Goal: Book appointment/travel/reservation: Book appointment/travel/reservation

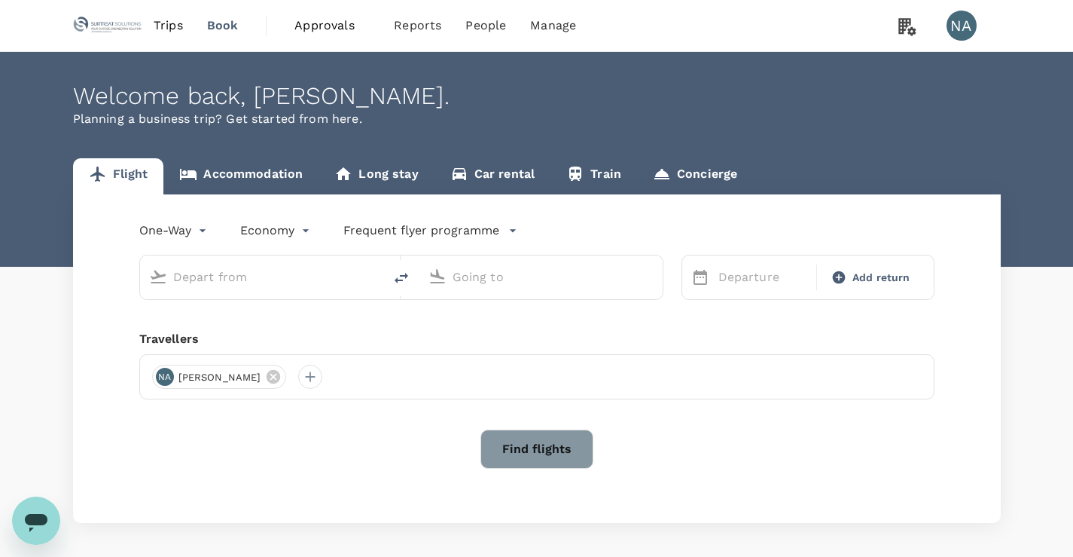
type input "roundtrip"
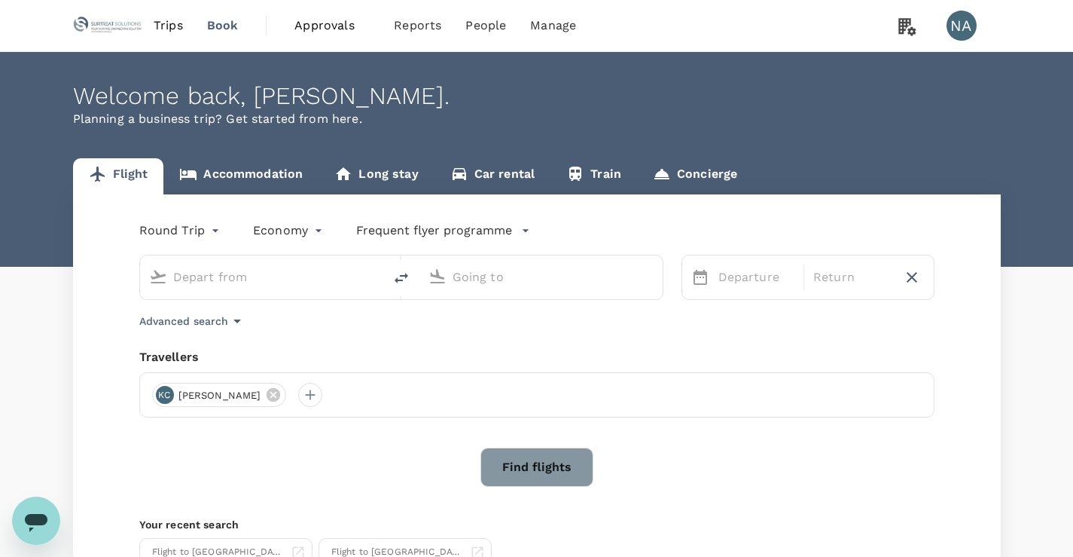
type input "Johor Bahru, Malaysia (any)"
type input "Penang Intl (PEN)"
click at [240, 180] on link "Accommodation" at bounding box center [240, 176] width 155 height 36
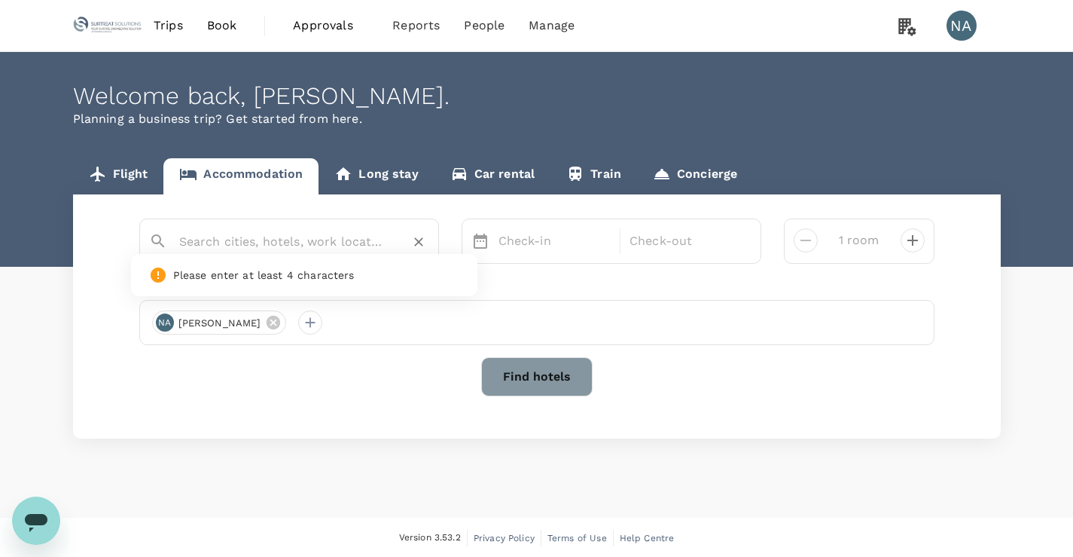
click at [229, 248] on input "text" at bounding box center [283, 241] width 208 height 23
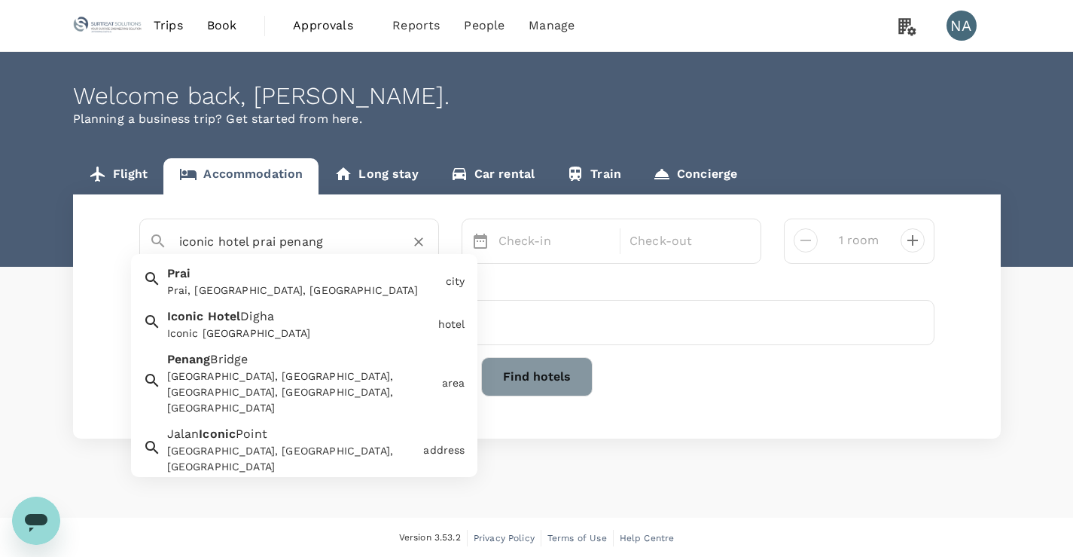
click at [224, 273] on div "Prai Prai, Penang, Malaysia" at bounding box center [300, 278] width 279 height 40
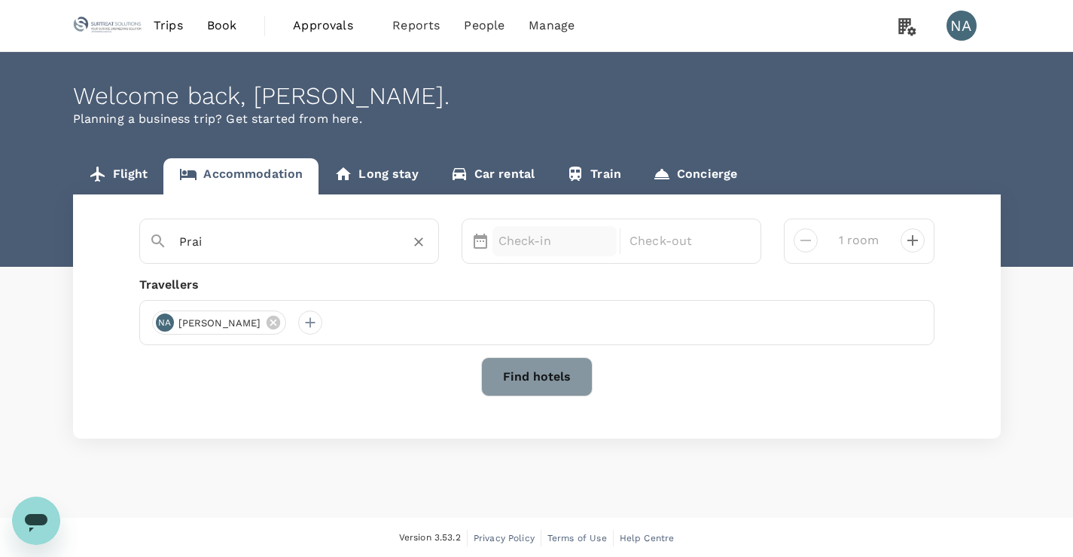
type input "Prai"
click at [534, 253] on div "Check-in" at bounding box center [555, 241] width 125 height 30
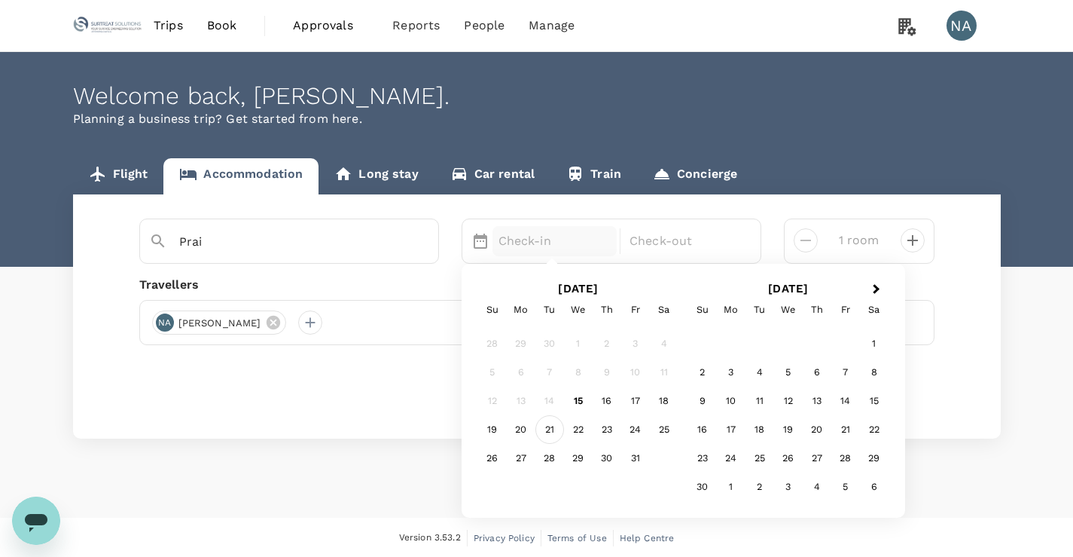
click at [539, 427] on div "21" at bounding box center [550, 429] width 29 height 29
click at [606, 427] on div "23" at bounding box center [607, 429] width 29 height 29
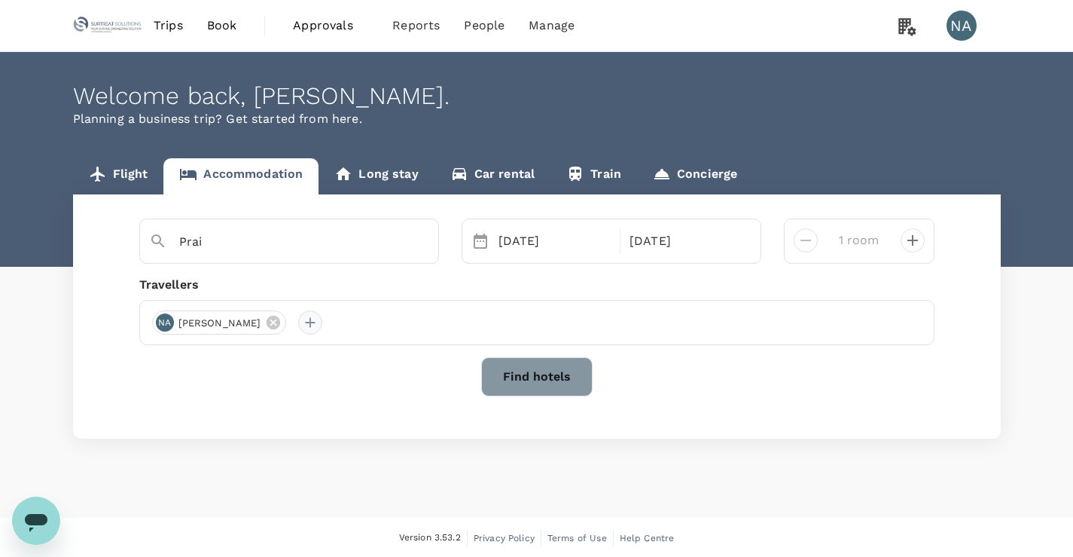
click at [322, 329] on div at bounding box center [310, 322] width 24 height 24
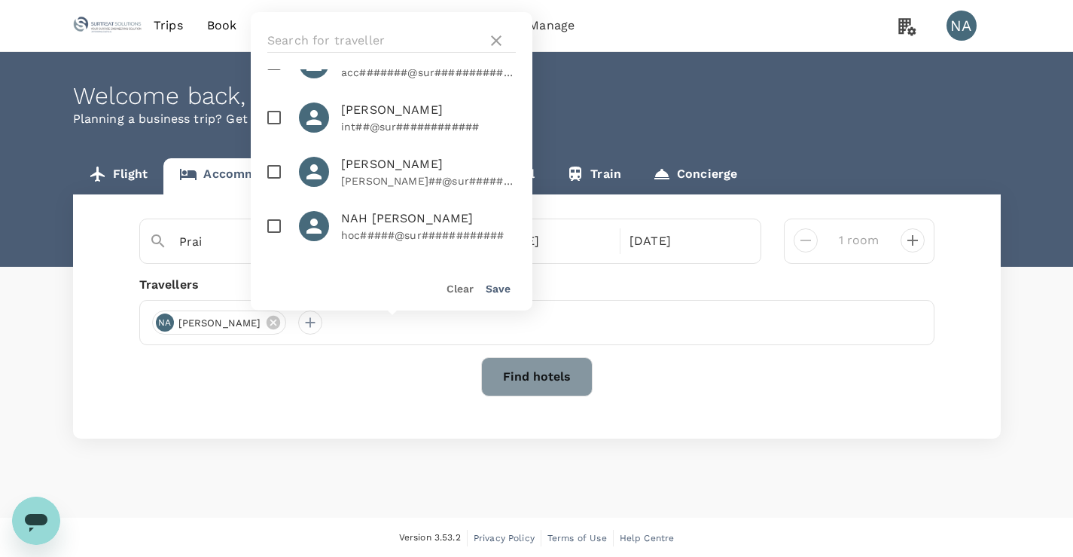
scroll to position [226, 0]
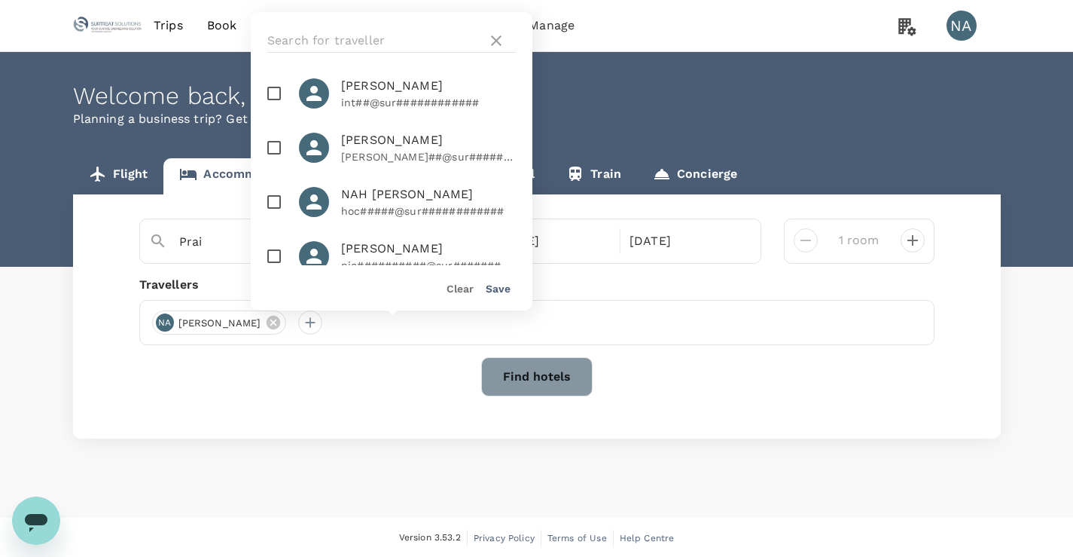
click at [273, 150] on input "checkbox" at bounding box center [274, 148] width 32 height 32
checkbox input "true"
click at [493, 288] on button "Save" at bounding box center [498, 288] width 25 height 12
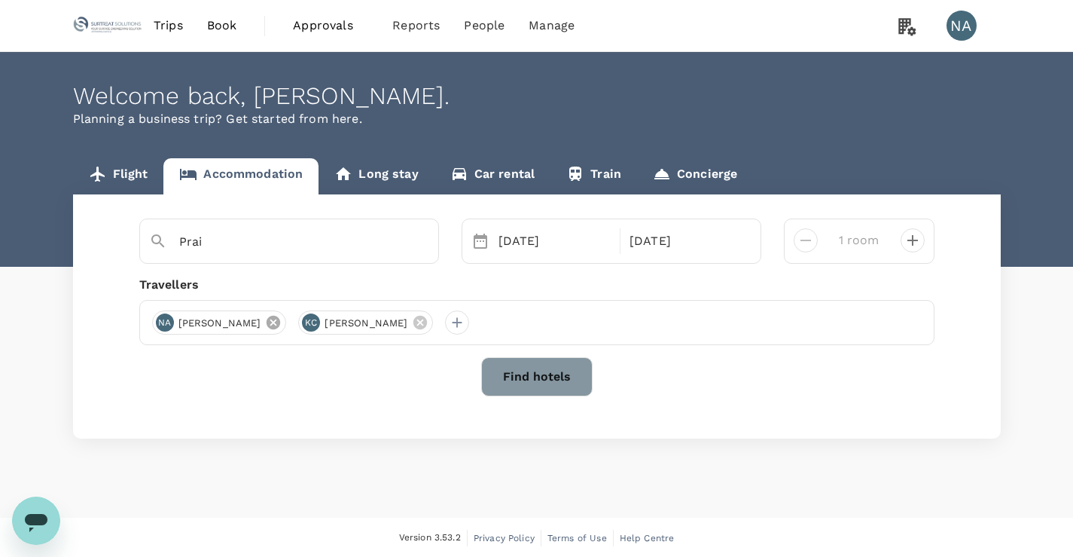
click at [282, 323] on icon at bounding box center [273, 322] width 17 height 17
click at [533, 389] on button "Find hotels" at bounding box center [536, 376] width 111 height 39
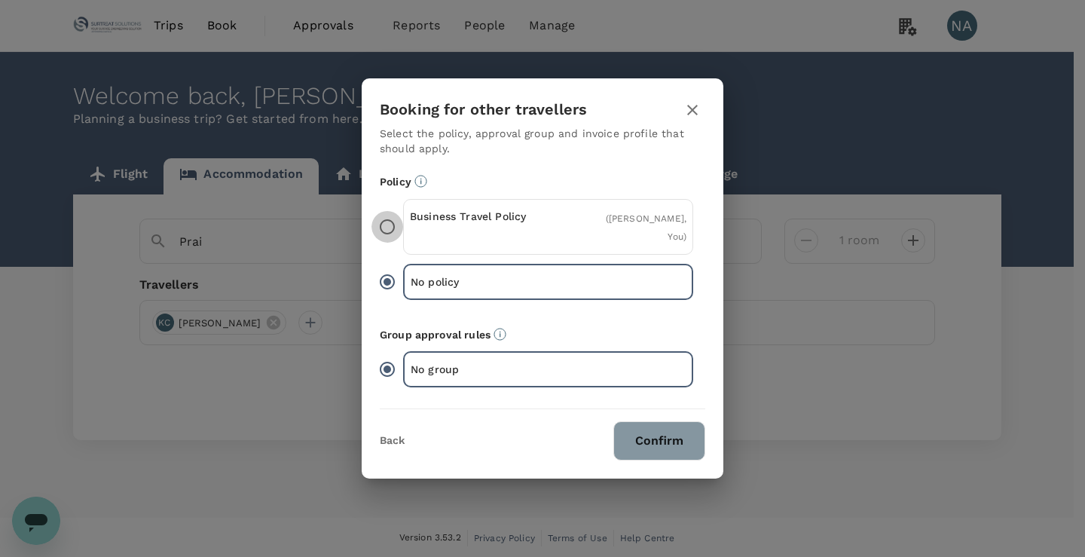
click at [386, 228] on input "Business Travel Policy ( KENNY CHUANG, You )" at bounding box center [387, 227] width 32 height 32
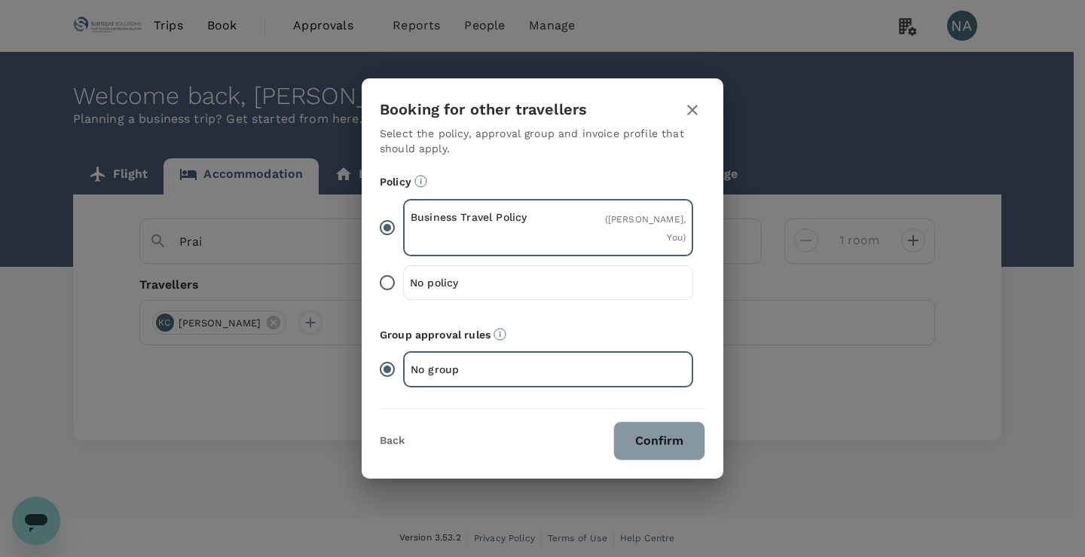
click at [652, 443] on button "Confirm" at bounding box center [659, 440] width 92 height 39
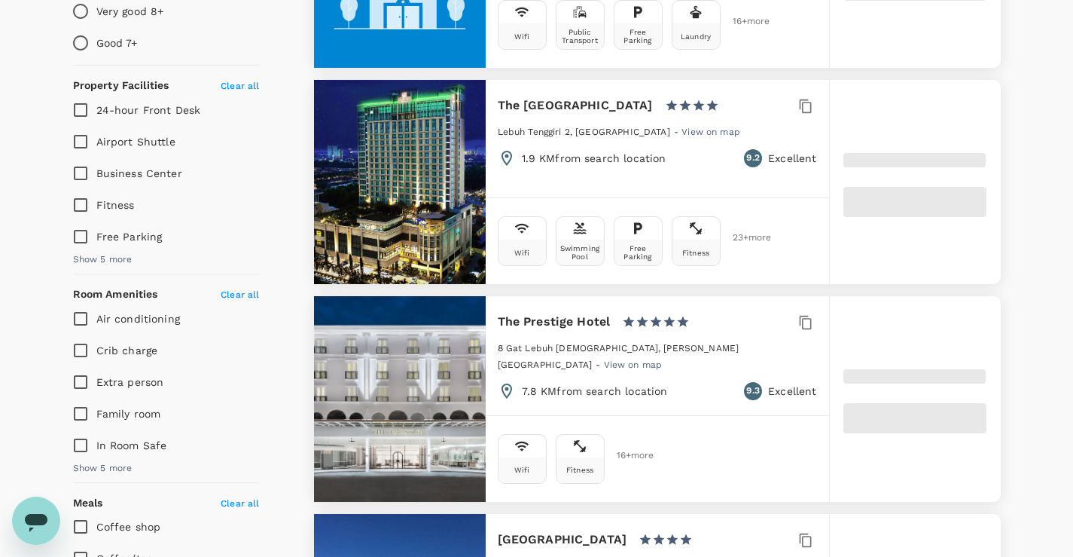
type input "1654.32"
type input "55.32"
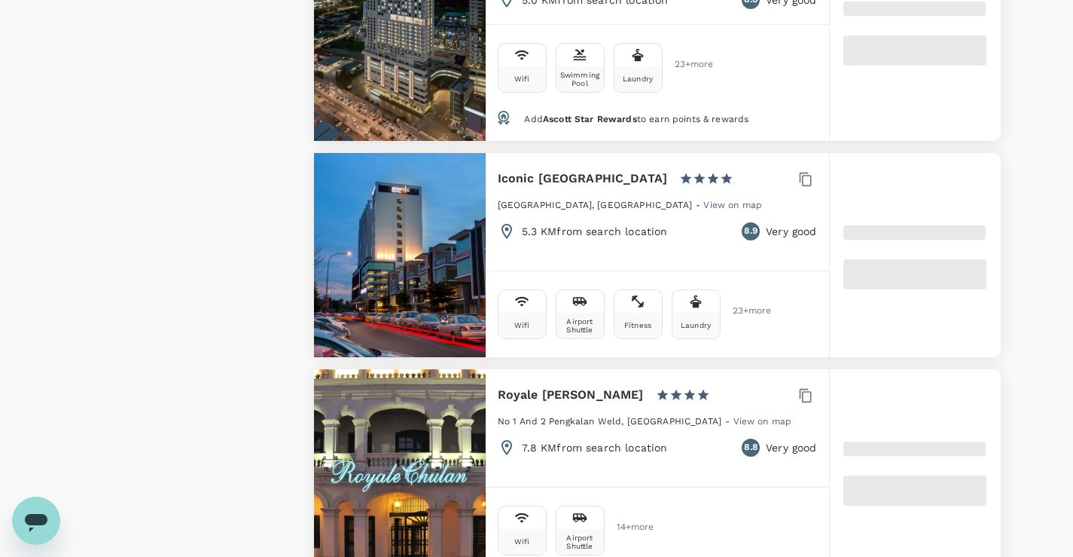
scroll to position [1356, 0]
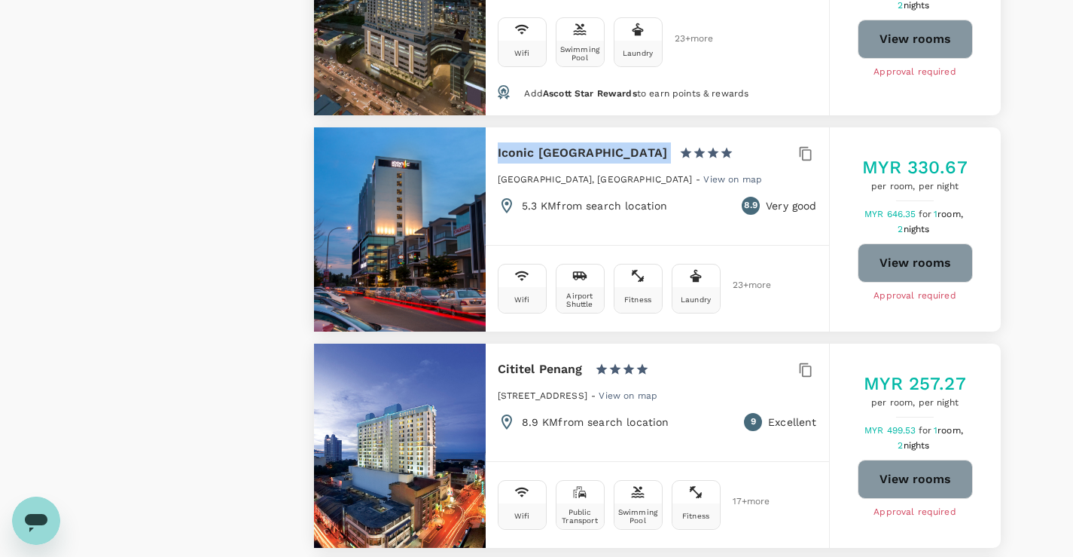
drag, startPoint x: 499, startPoint y: 149, endPoint x: 632, endPoint y: 149, distance: 133.3
click at [632, 149] on div "Iconic Hotel Penang 1 Star 2 Stars 3 Stars 4 Stars 5 Stars" at bounding box center [623, 152] width 250 height 21
copy div "Iconic [GEOGRAPHIC_DATA]"
click at [908, 271] on button "View rooms" at bounding box center [915, 262] width 115 height 39
type input "1654.32"
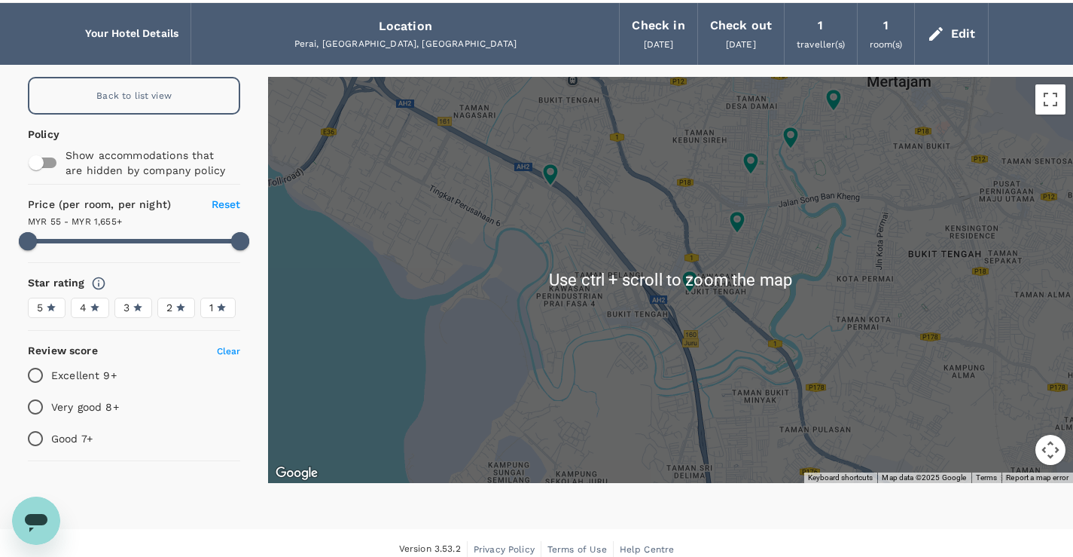
scroll to position [62, 0]
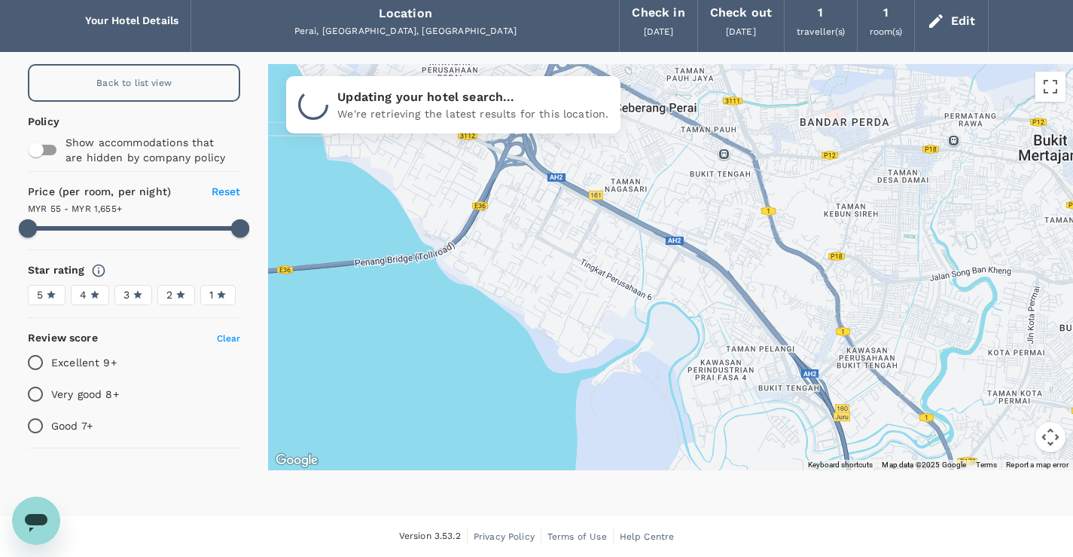
drag, startPoint x: 584, startPoint y: 176, endPoint x: 582, endPoint y: 403, distance: 226.7
click at [582, 403] on div at bounding box center [670, 267] width 805 height 406
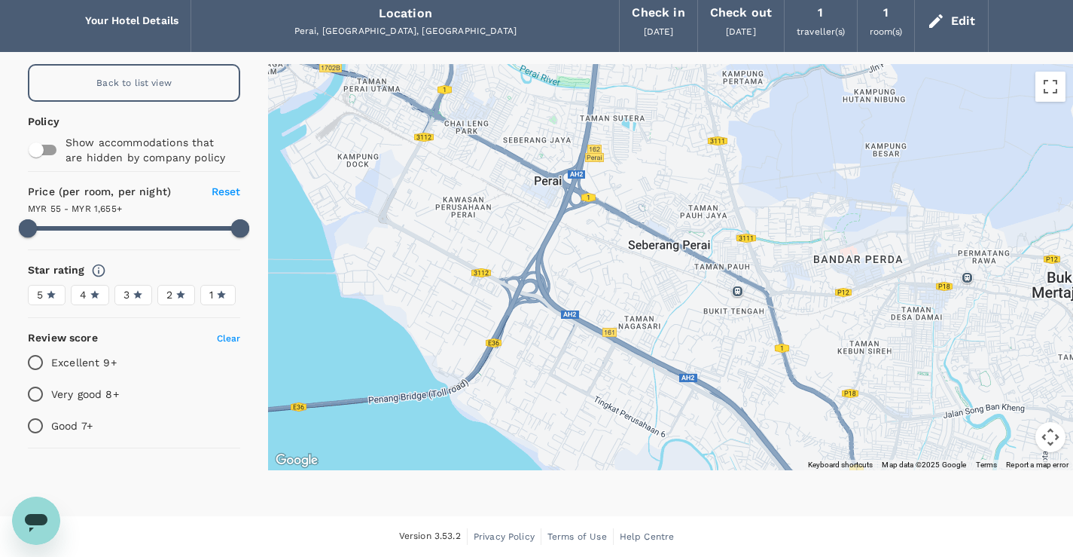
drag, startPoint x: 537, startPoint y: 269, endPoint x: 555, endPoint y: 399, distance: 131.6
click at [555, 399] on div at bounding box center [670, 267] width 805 height 406
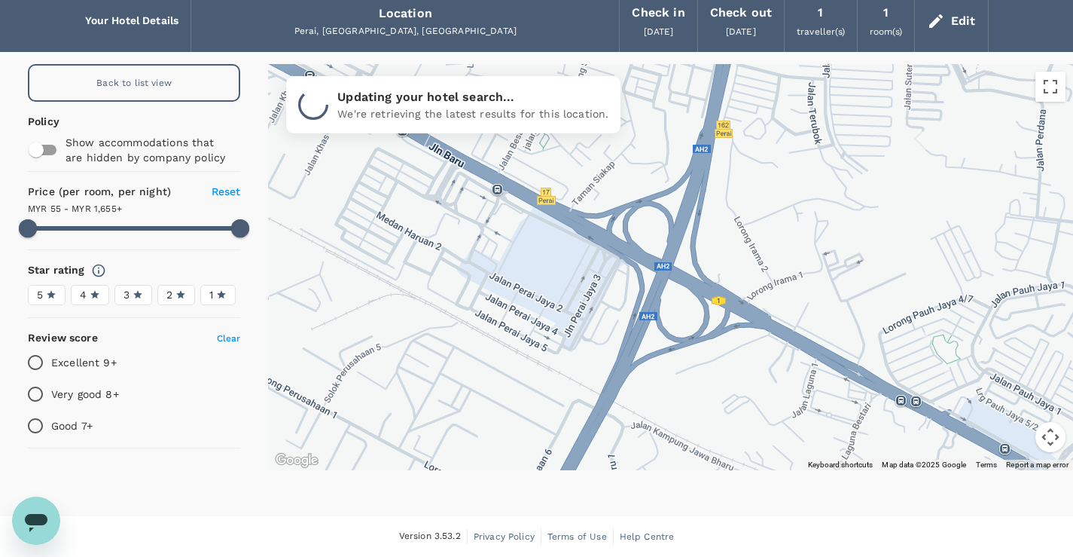
drag, startPoint x: 545, startPoint y: 218, endPoint x: 508, endPoint y: 488, distance: 272.2
click at [508, 488] on div "Your Hotel Details Location Perai, Penang, Malaysia Check in 21 Oct 2025 Check …" at bounding box center [536, 241] width 1073 height 502
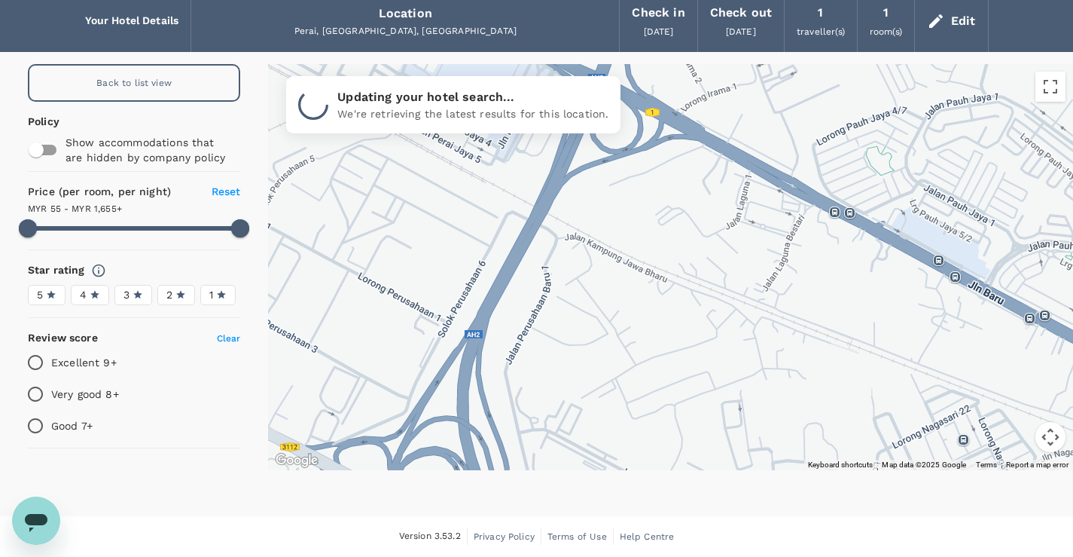
drag, startPoint x: 514, startPoint y: 409, endPoint x: 448, endPoint y: 224, distance: 196.1
click at [448, 224] on div at bounding box center [670, 267] width 805 height 406
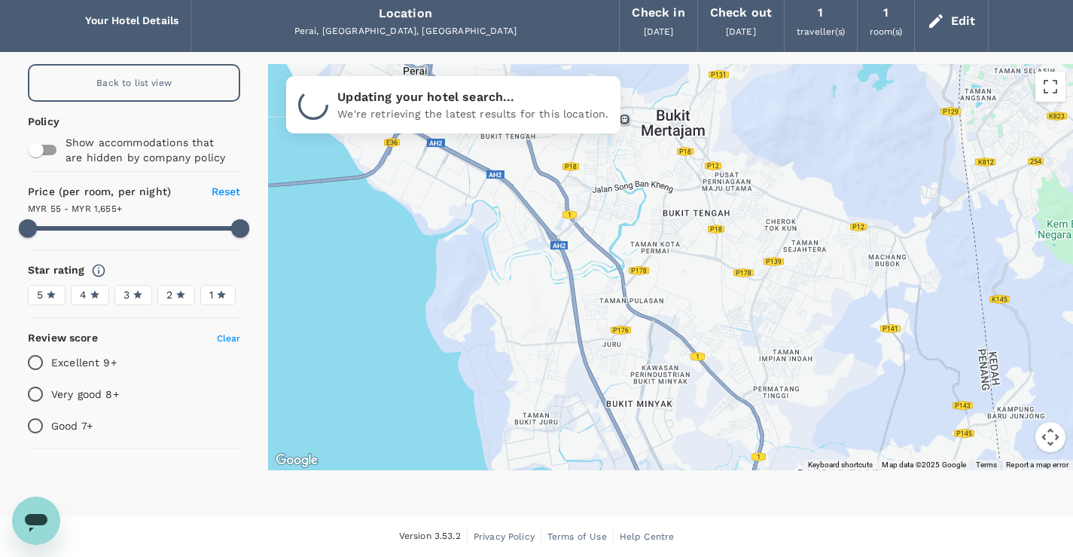
drag, startPoint x: 581, startPoint y: 384, endPoint x: 433, endPoint y: 155, distance: 272.4
click at [433, 155] on div at bounding box center [670, 267] width 805 height 406
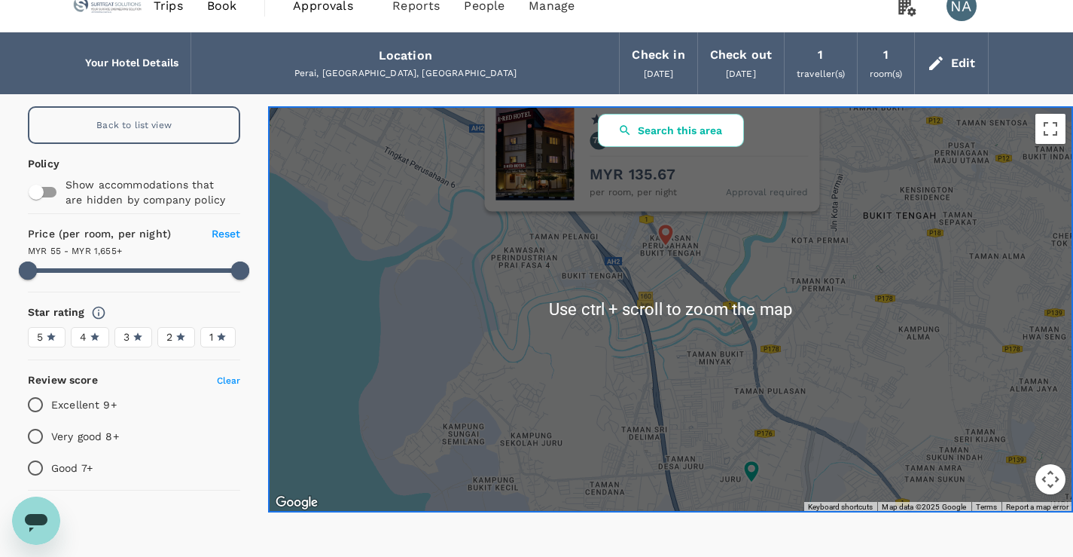
scroll to position [0, 0]
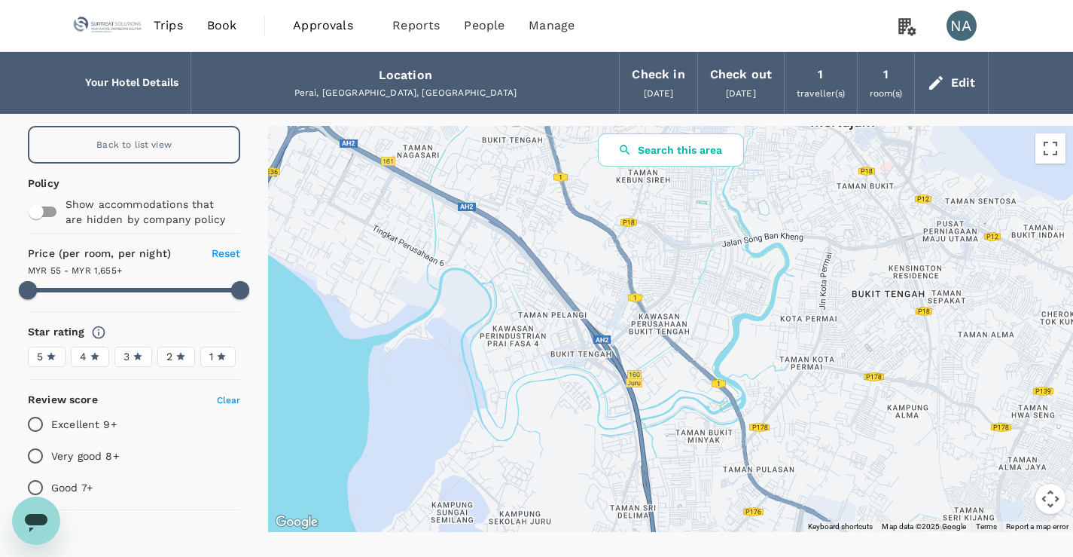
drag, startPoint x: 608, startPoint y: 281, endPoint x: 597, endPoint y: 341, distance: 61.3
click at [597, 341] on div at bounding box center [670, 329] width 805 height 406
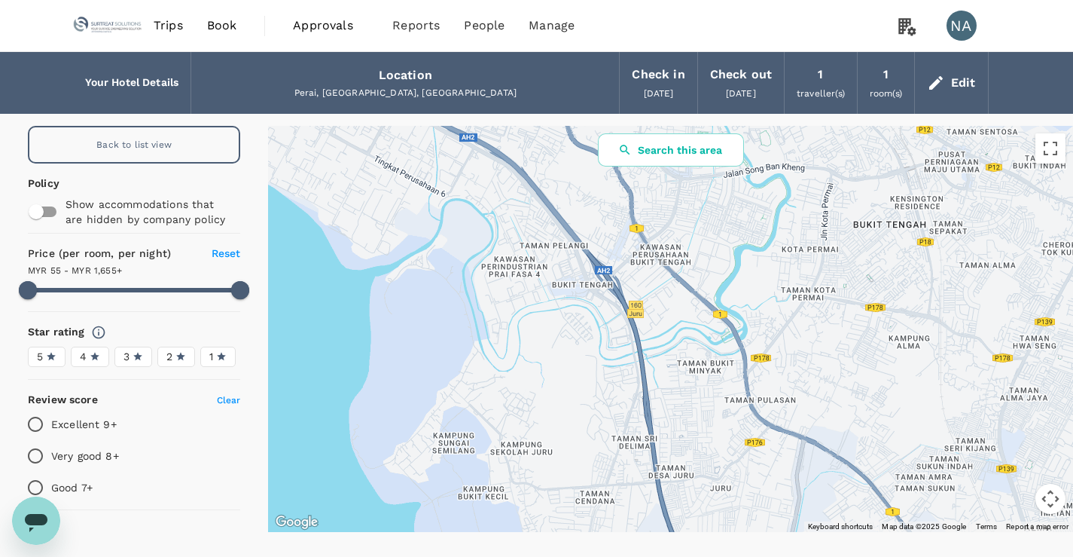
drag, startPoint x: 562, startPoint y: 408, endPoint x: 542, endPoint y: 292, distance: 117.8
click at [542, 292] on div at bounding box center [670, 329] width 805 height 406
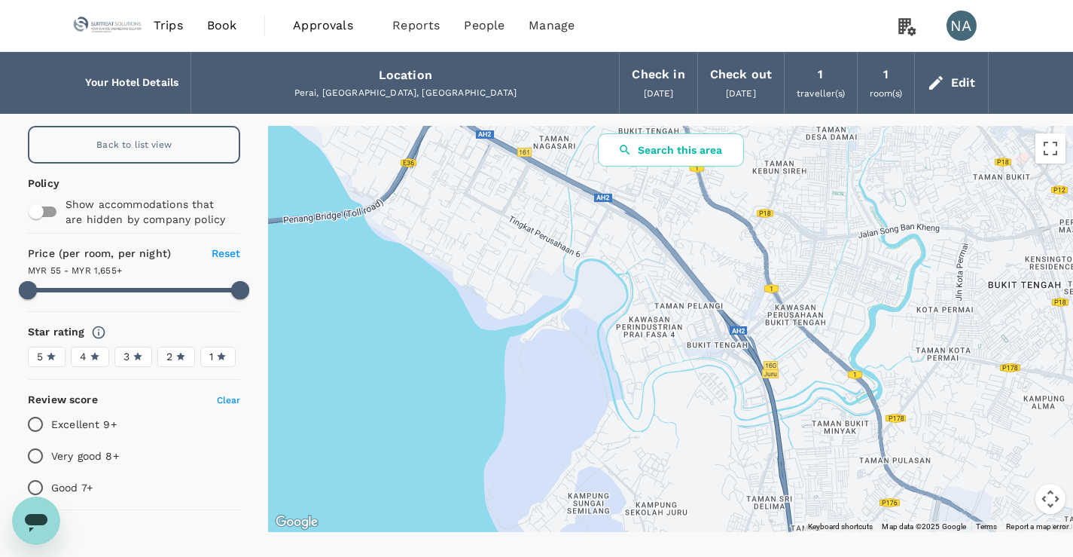
drag, startPoint x: 638, startPoint y: 416, endPoint x: 791, endPoint y: 557, distance: 208.4
click at [791, 556] on html "Trips Book Approvals 0 Reports People Manage NA Your Hotel Details Location Per…" at bounding box center [536, 309] width 1073 height 618
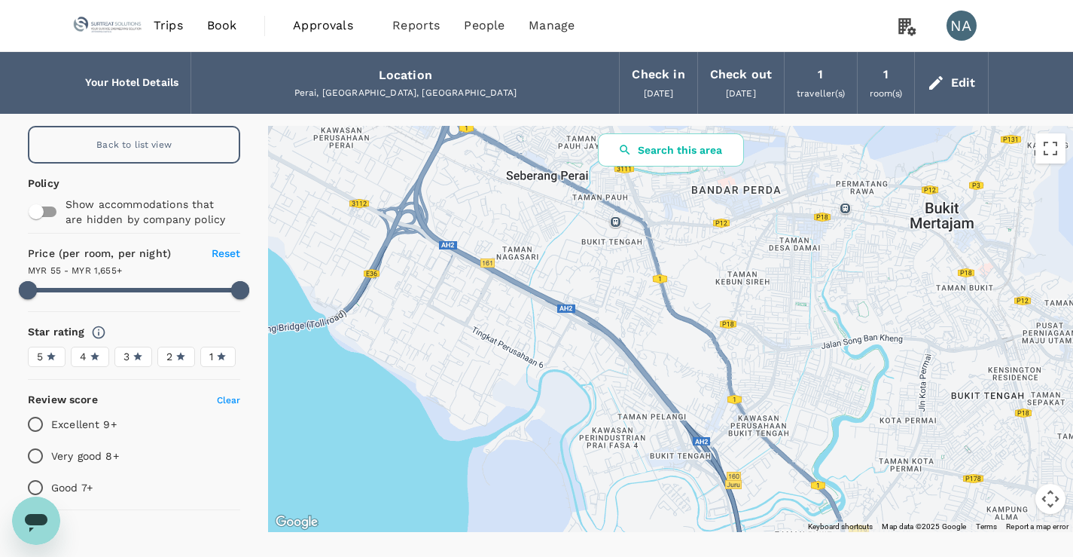
drag, startPoint x: 663, startPoint y: 320, endPoint x: 646, endPoint y: 356, distance: 39.8
click at [646, 356] on div at bounding box center [670, 329] width 805 height 406
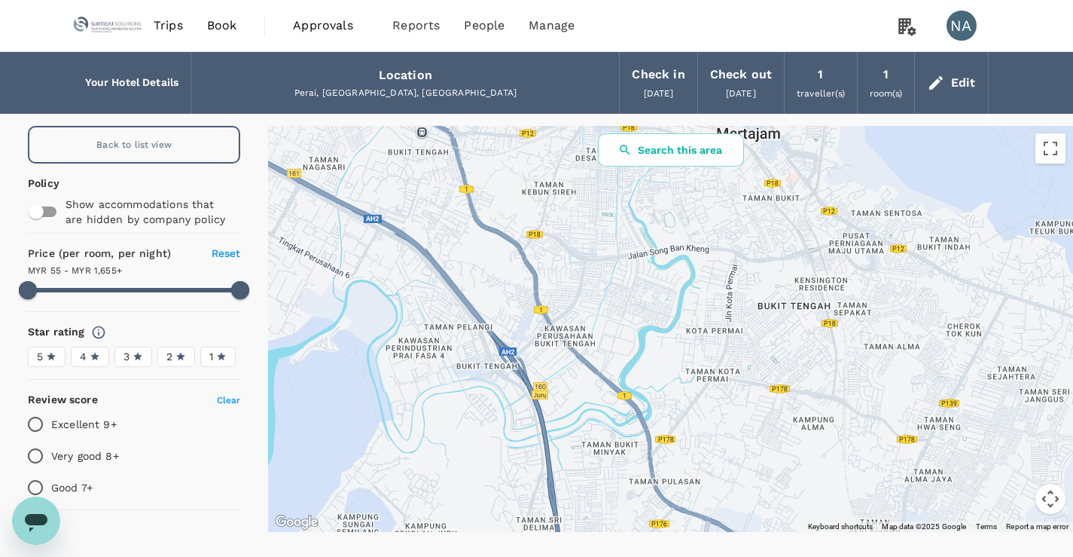
drag, startPoint x: 642, startPoint y: 411, endPoint x: 468, endPoint y: 409, distance: 173.3
click at [468, 409] on div at bounding box center [670, 329] width 805 height 406
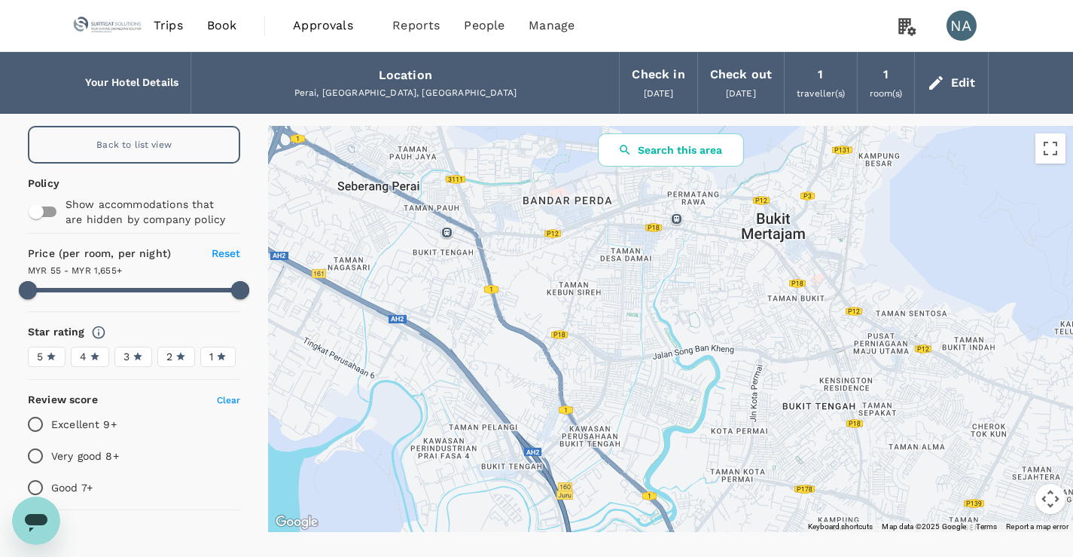
drag, startPoint x: 563, startPoint y: 327, endPoint x: 575, endPoint y: 411, distance: 85.2
click at [575, 411] on div at bounding box center [670, 329] width 805 height 406
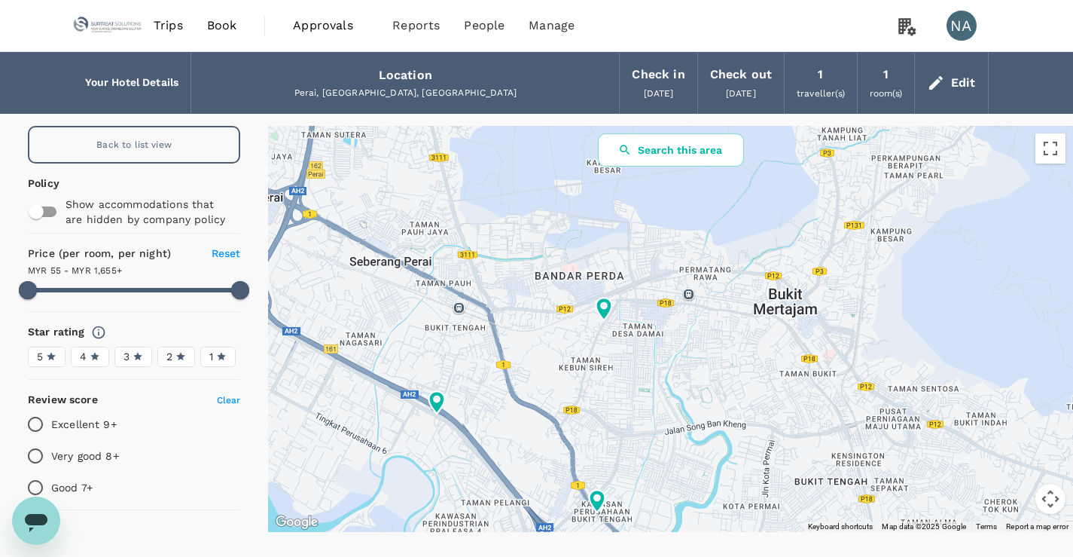
click at [603, 309] on icon at bounding box center [604, 309] width 16 height 23
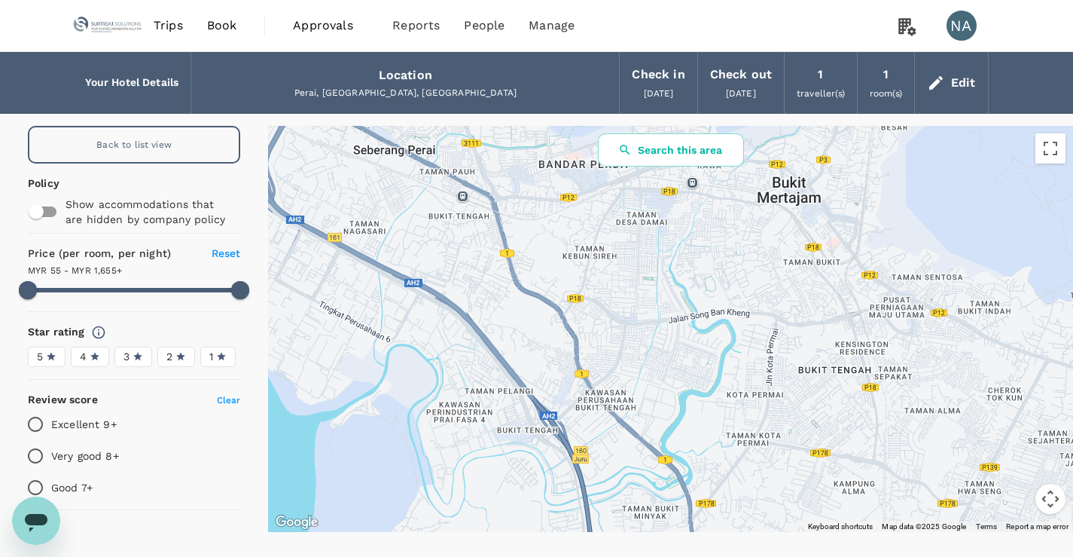
drag, startPoint x: 506, startPoint y: 381, endPoint x: 523, endPoint y: 167, distance: 214.6
click at [523, 167] on div at bounding box center [670, 329] width 805 height 406
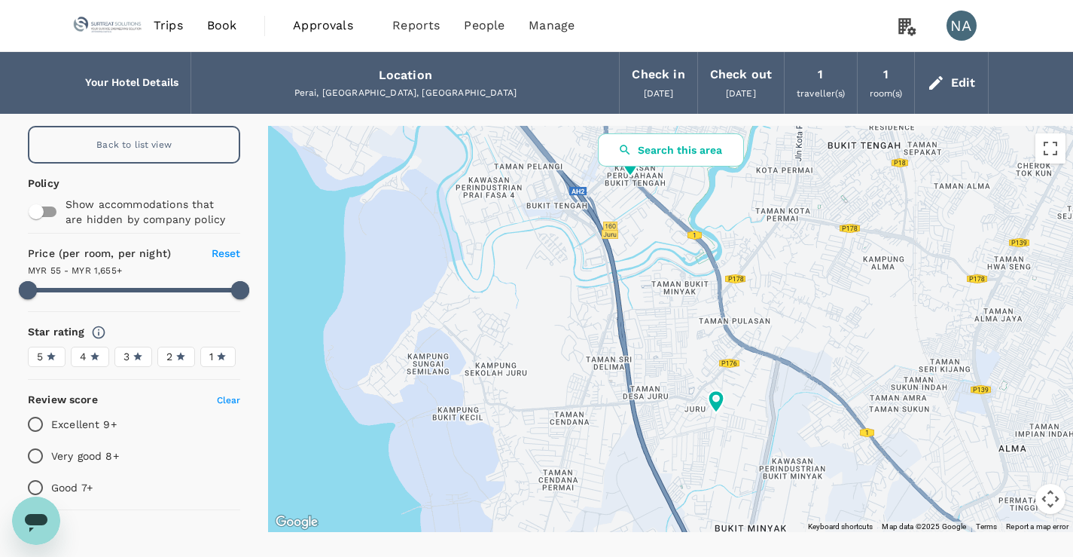
click at [563, 429] on div at bounding box center [670, 329] width 805 height 406
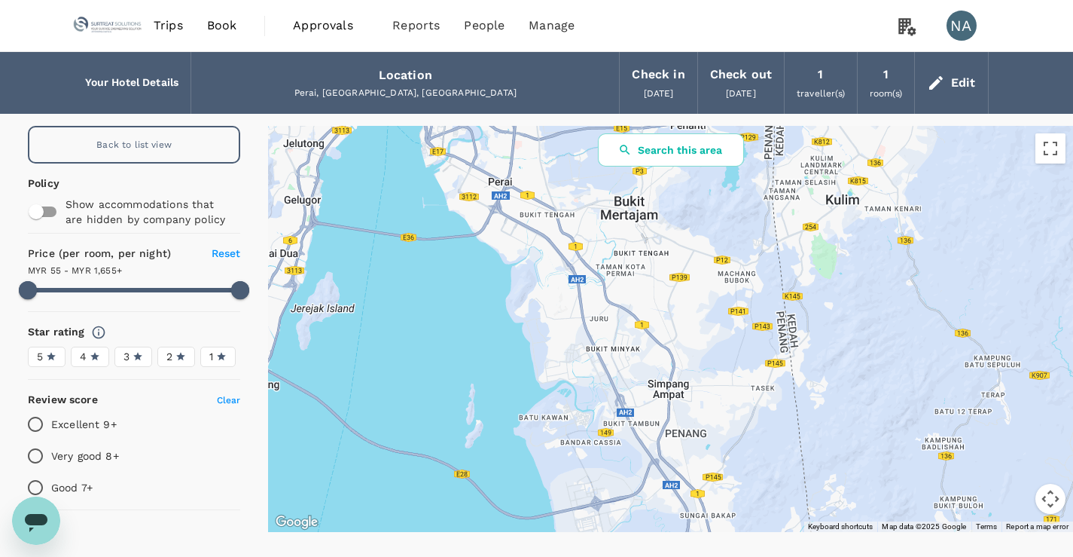
drag, startPoint x: 563, startPoint y: 429, endPoint x: 567, endPoint y: 324, distance: 104.8
click at [567, 324] on div at bounding box center [670, 329] width 805 height 406
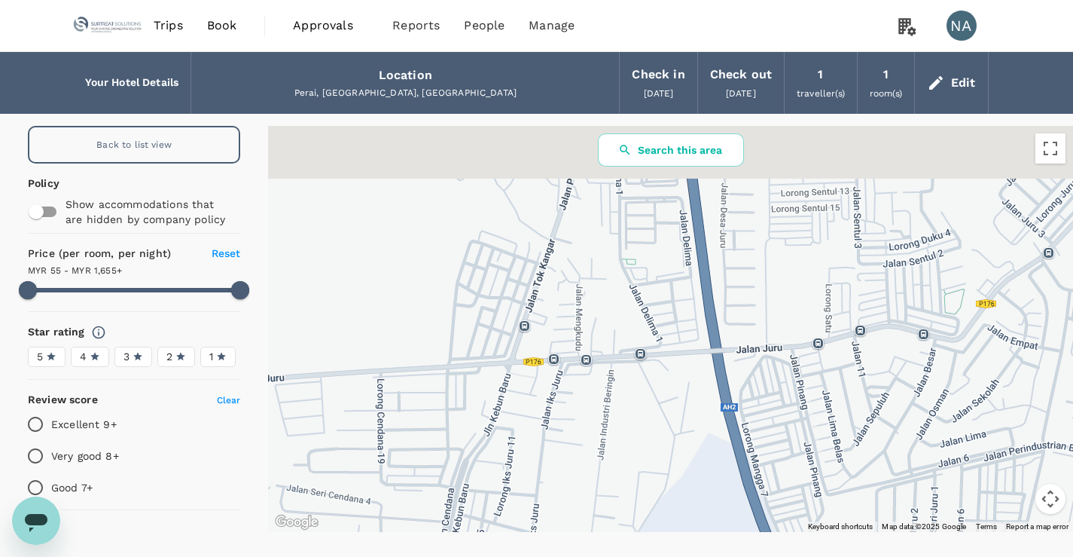
drag, startPoint x: 682, startPoint y: 312, endPoint x: 490, endPoint y: 556, distance: 311.0
click at [491, 555] on div "Your Hotel Details Location Perai, Penang, Malaysia Check in 21 Oct 2025 Check …" at bounding box center [536, 315] width 1073 height 526
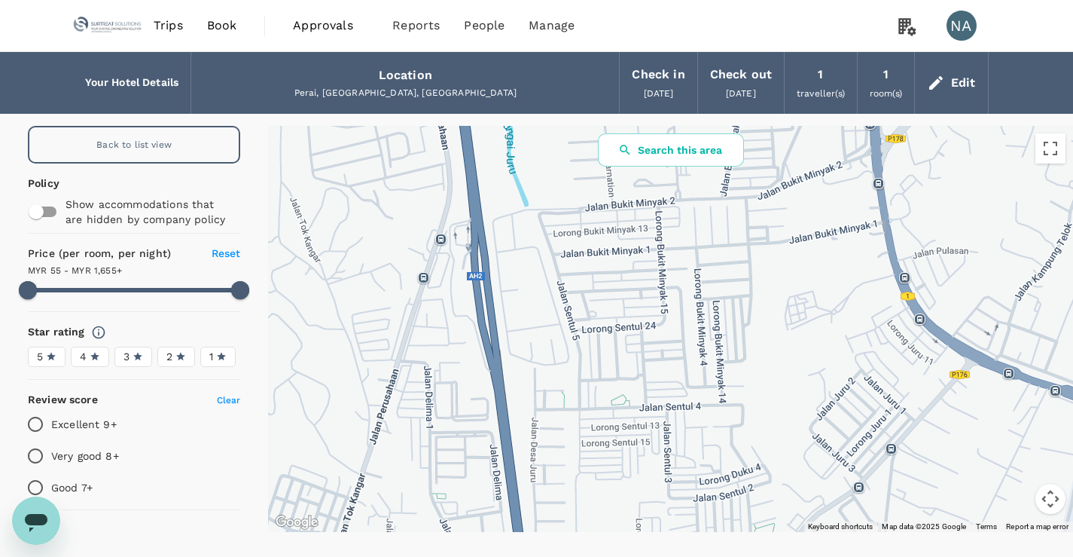
drag, startPoint x: 638, startPoint y: 369, endPoint x: 529, endPoint y: 494, distance: 166.0
click at [538, 486] on div at bounding box center [670, 329] width 805 height 406
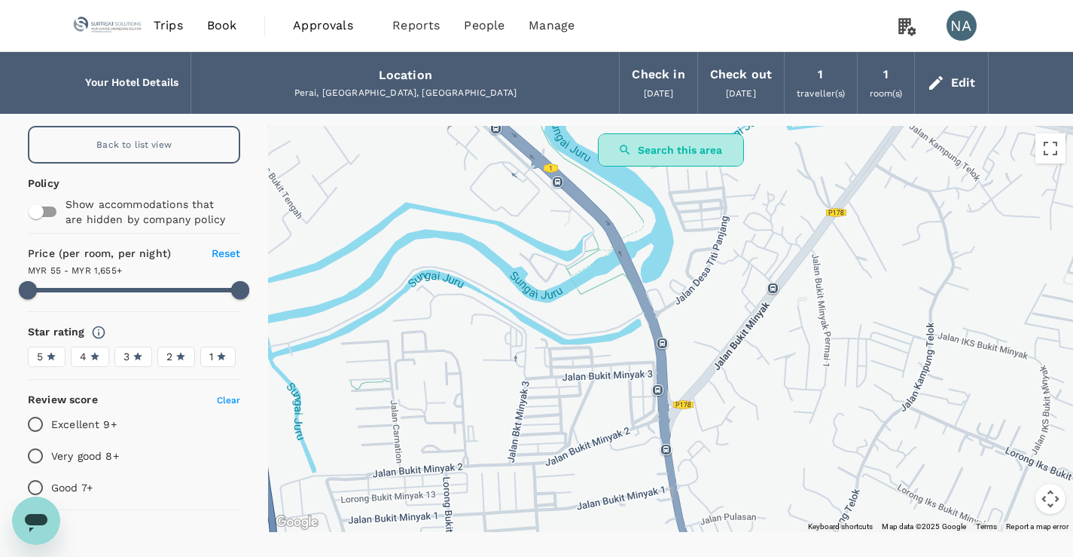
click at [654, 147] on button "Search this area" at bounding box center [671, 149] width 146 height 33
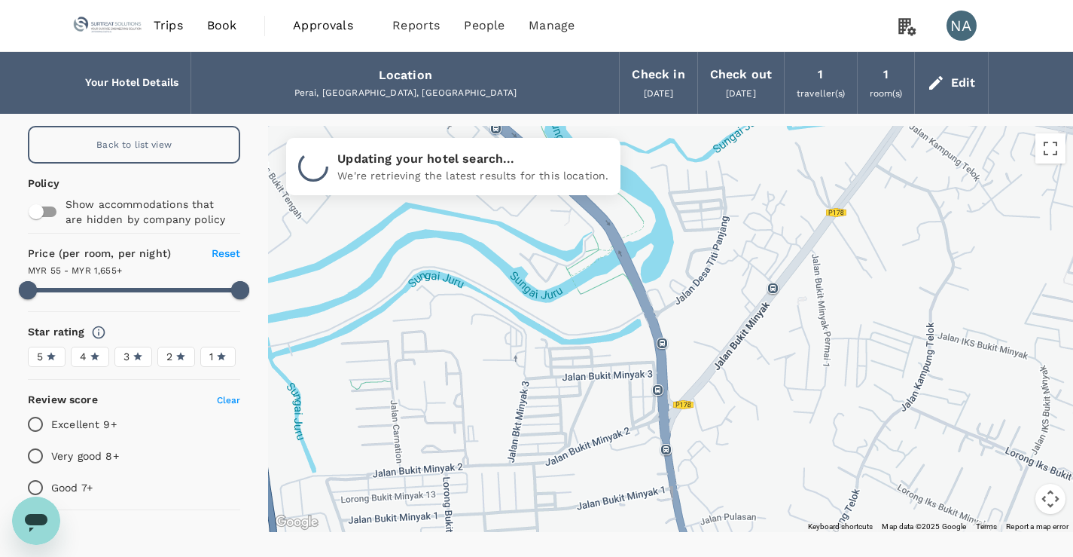
type input "1654.32"
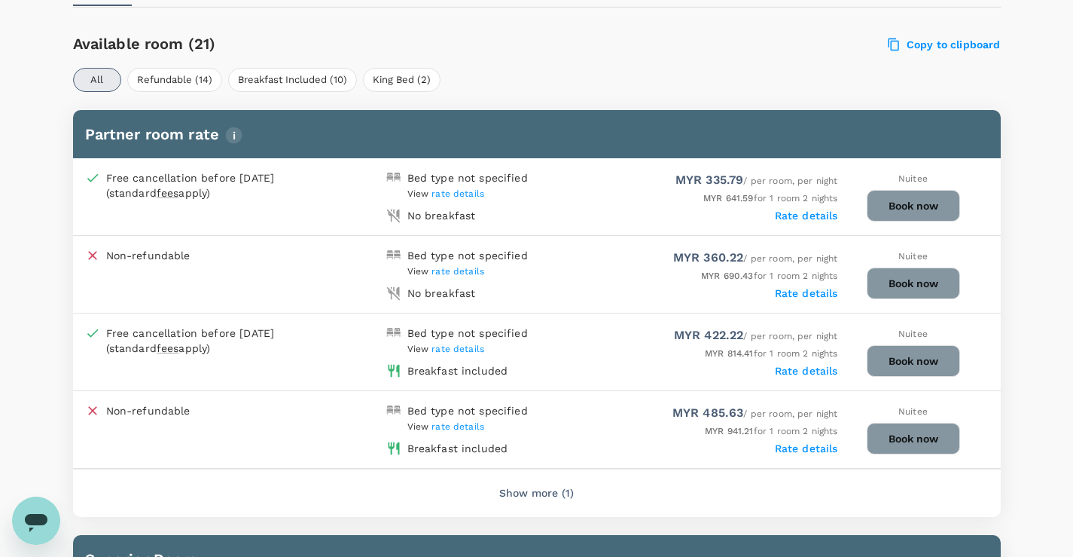
scroll to position [678, 0]
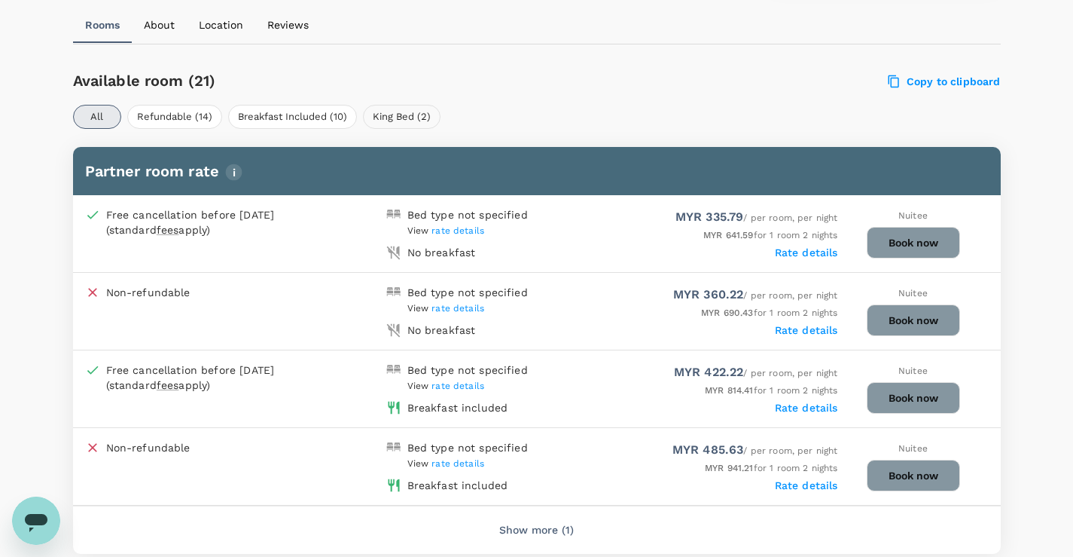
click at [395, 114] on button "King Bed (2)" at bounding box center [402, 117] width 78 height 24
